Goal: Navigation & Orientation: Find specific page/section

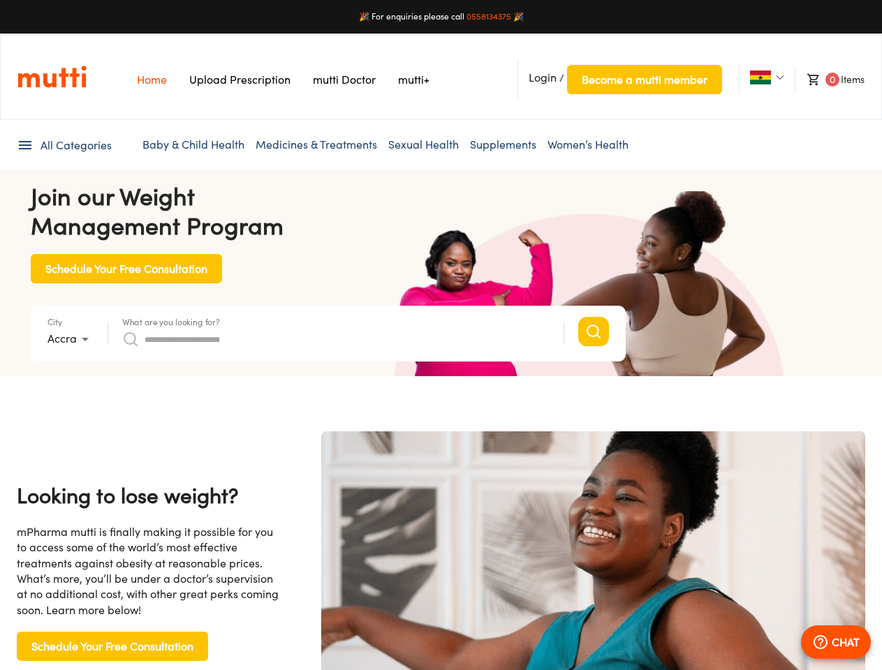
scroll to position [0, 2877]
click at [543, 78] on span "Login" at bounding box center [543, 78] width 28 height 14
click at [644, 80] on span "Become a mutti member" at bounding box center [645, 80] width 126 height 20
click at [760, 78] on img at bounding box center [760, 78] width 21 height 14
click at [829, 80] on span "0" at bounding box center [832, 80] width 14 height 14
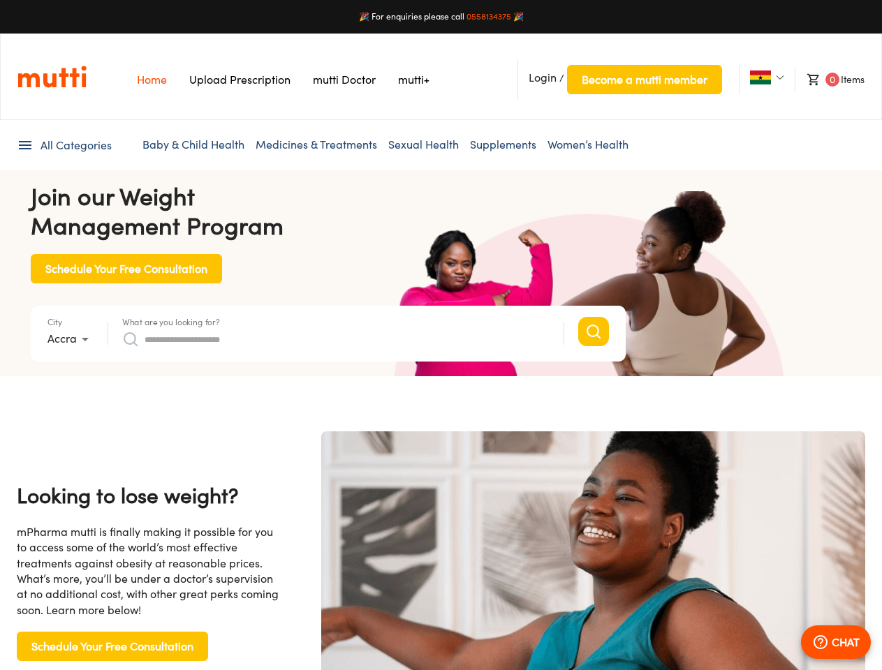
click at [64, 145] on span "All Categories" at bounding box center [76, 146] width 71 height 16
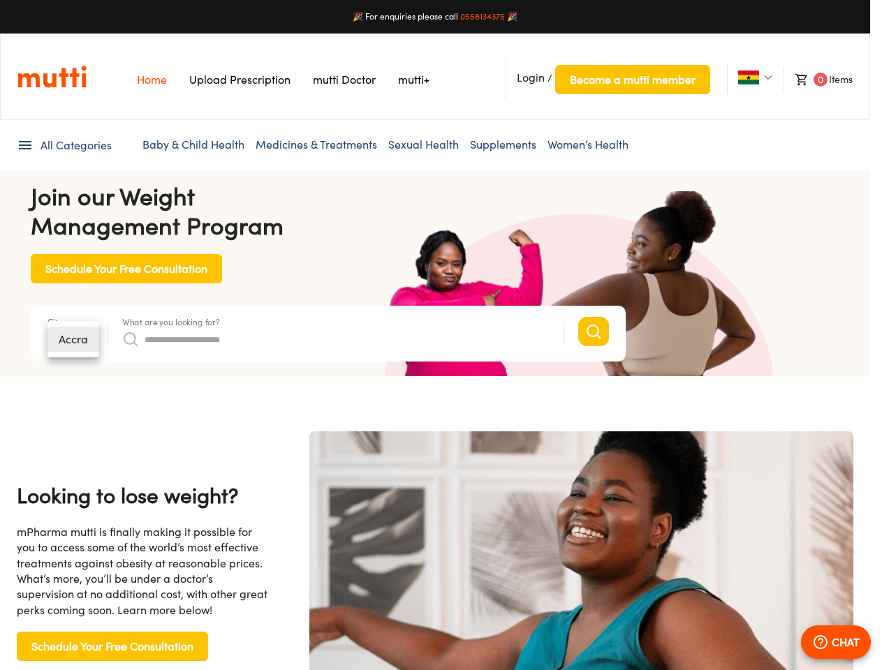
click at [171, 322] on div at bounding box center [441, 335] width 882 height 670
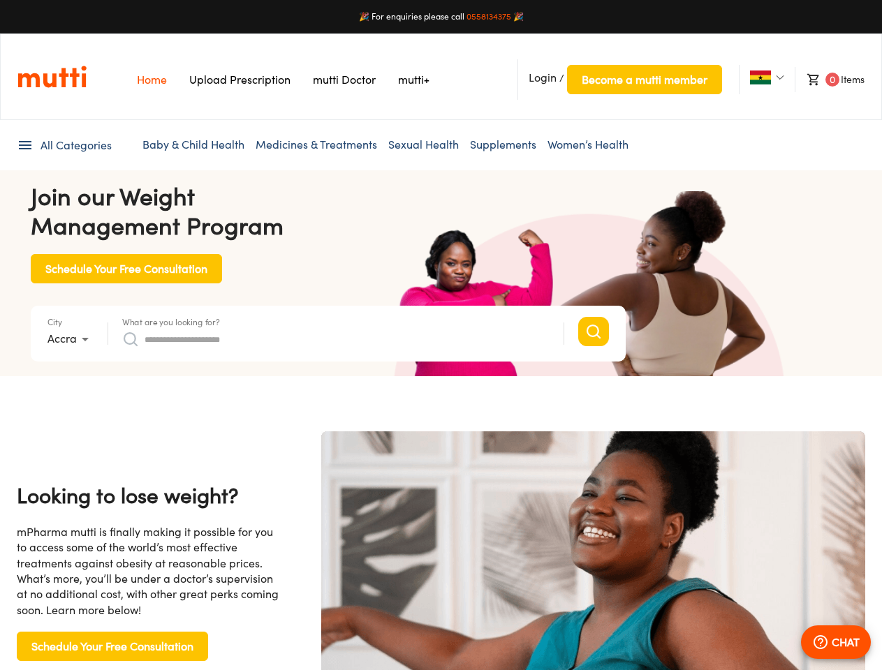
click at [336, 339] on input "What are you looking for?" at bounding box center [347, 339] width 405 height 22
click at [836, 643] on p "CHAT" at bounding box center [846, 642] width 28 height 17
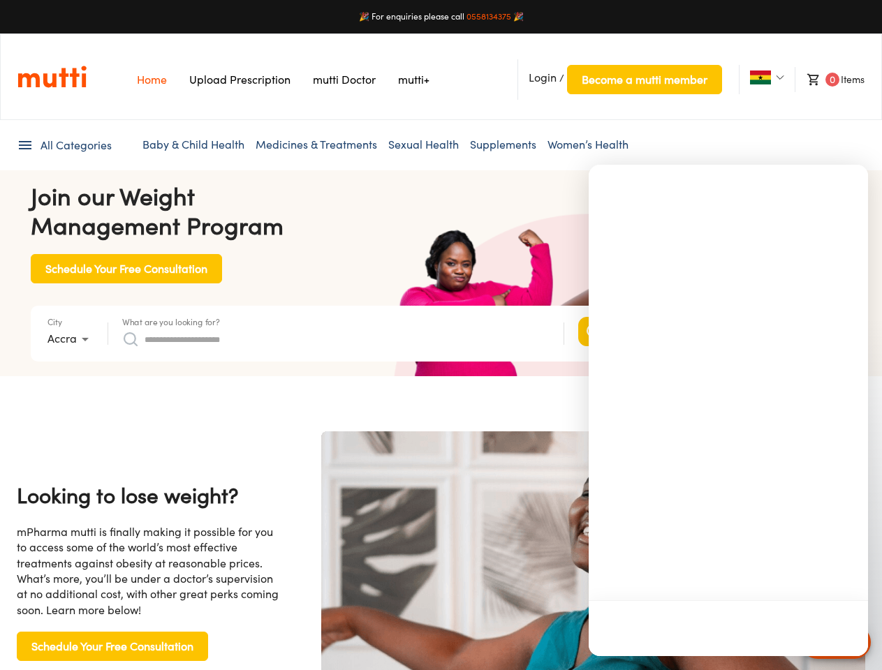
scroll to position [0, 0]
